Goal: Navigation & Orientation: Go to known website

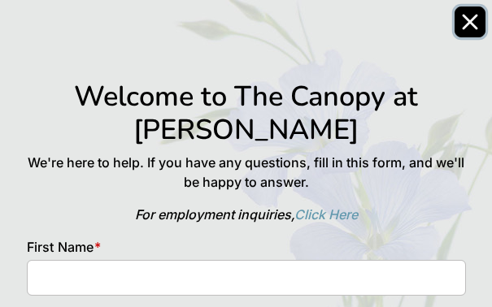
click at [468, 27] on icon "Close" at bounding box center [470, 22] width 16 height 16
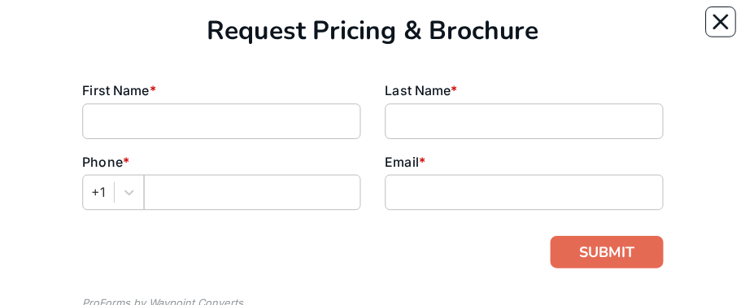
scroll to position [234, 0]
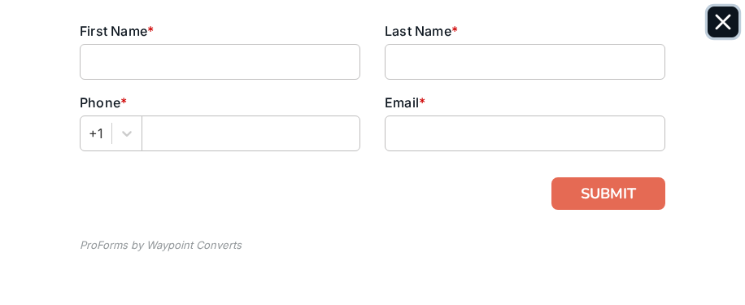
click at [720, 32] on button "Close" at bounding box center [722, 22] width 31 height 31
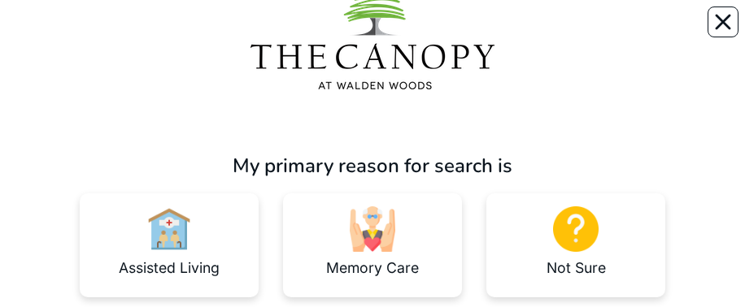
scroll to position [108, 0]
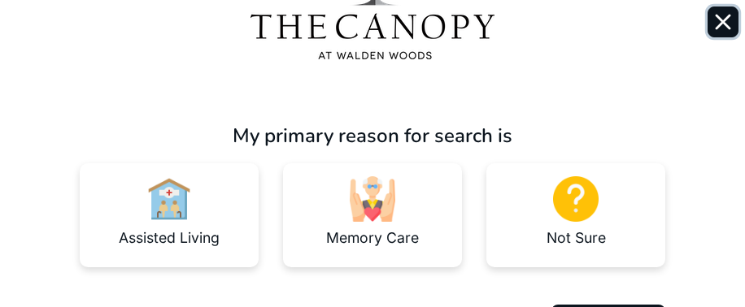
click at [717, 24] on icon "Close" at bounding box center [723, 22] width 16 height 16
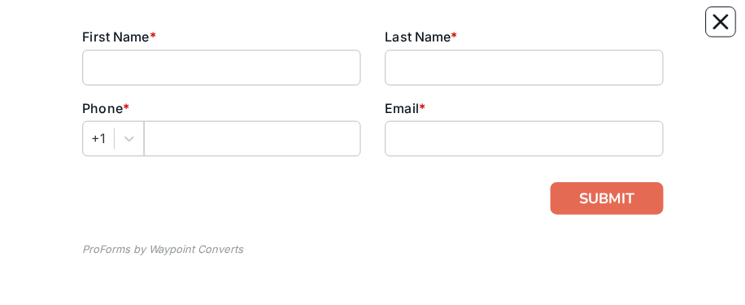
scroll to position [234, 0]
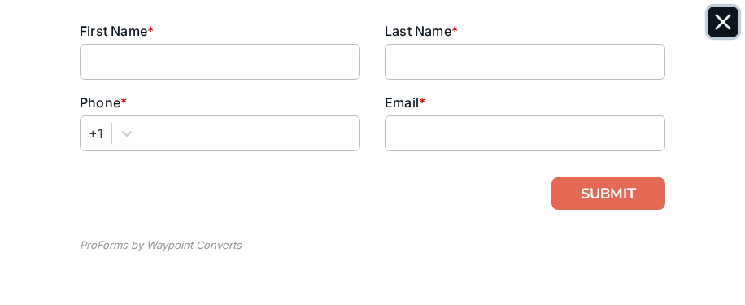
click at [712, 25] on button "Close" at bounding box center [722, 22] width 31 height 31
